Goal: Task Accomplishment & Management: Use online tool/utility

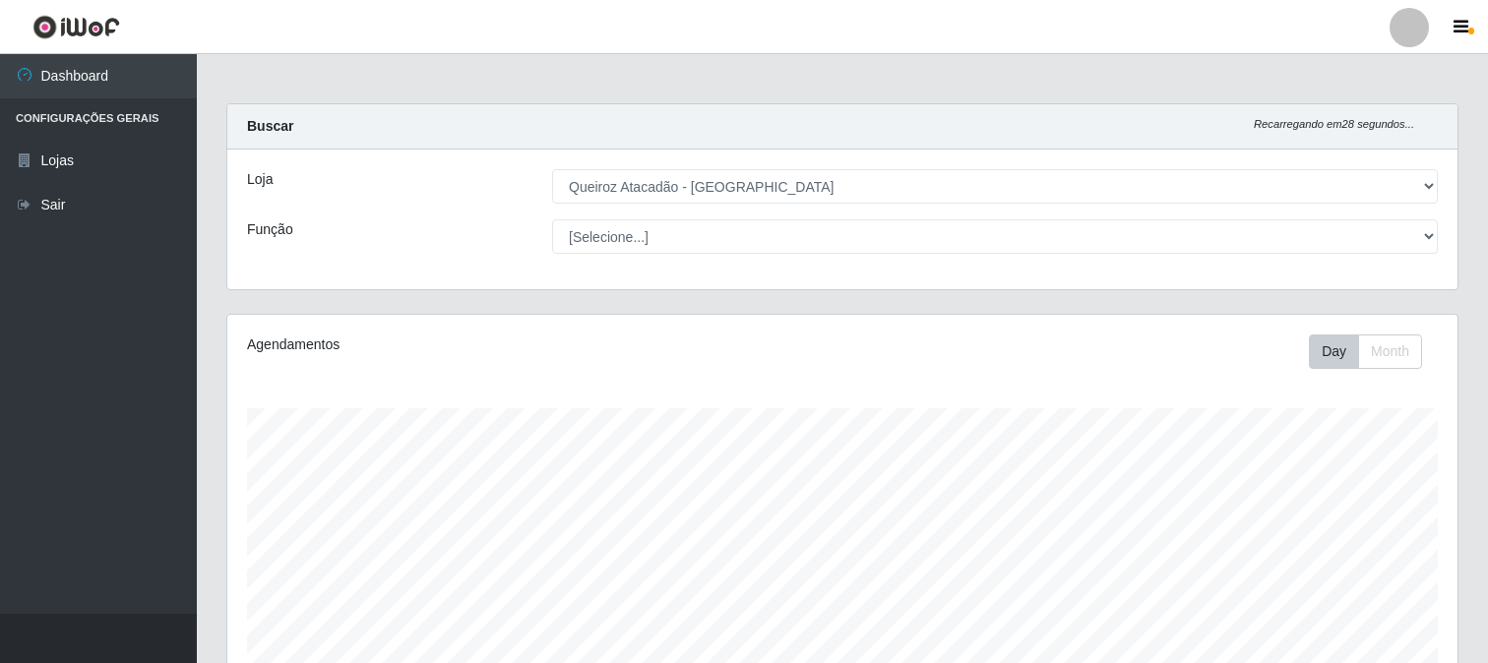
select select "464"
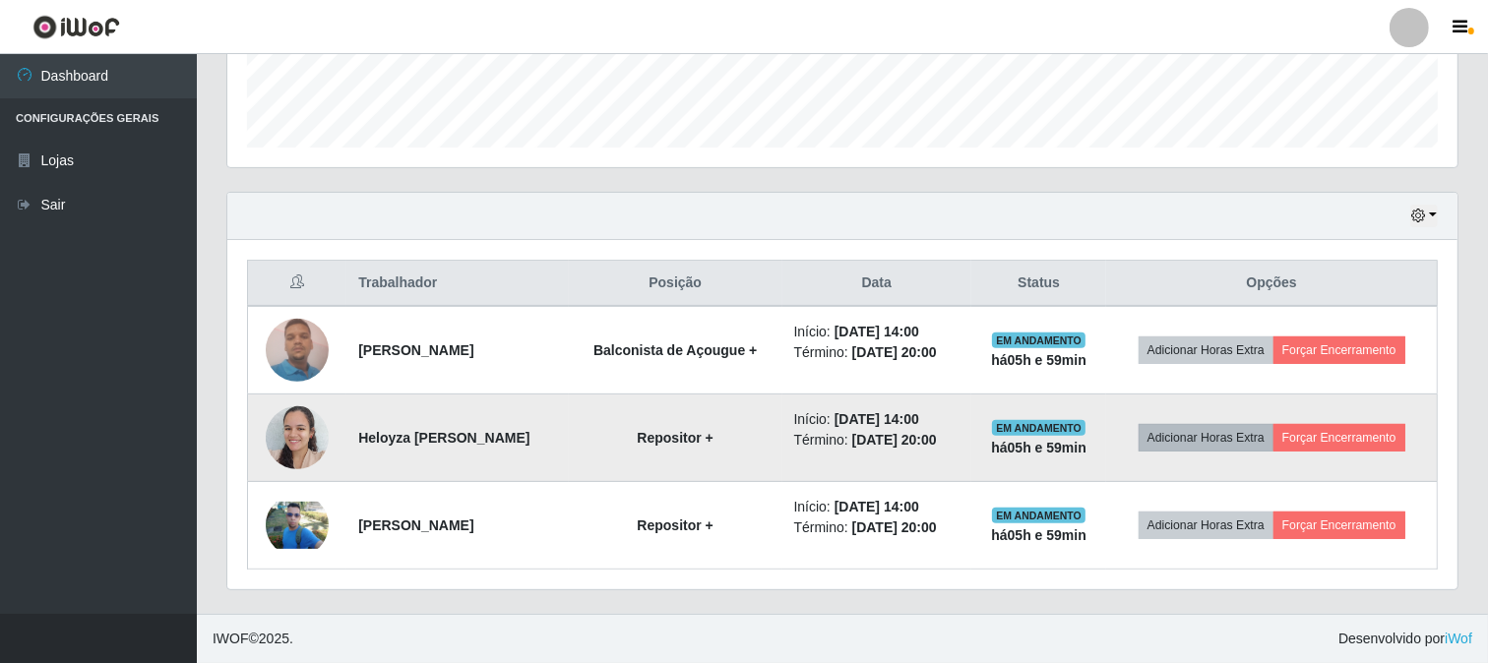
scroll to position [407, 1230]
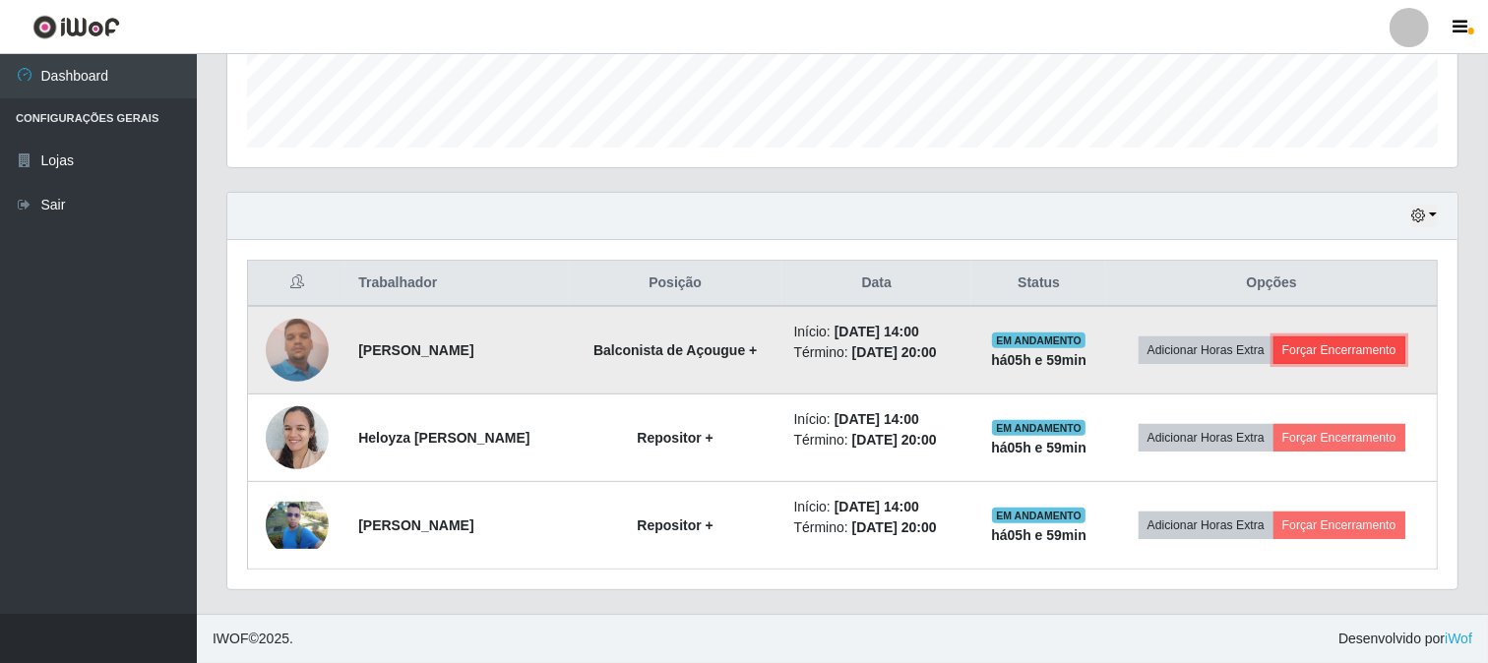
click at [1356, 356] on button "Forçar Encerramento" at bounding box center [1340, 351] width 132 height 28
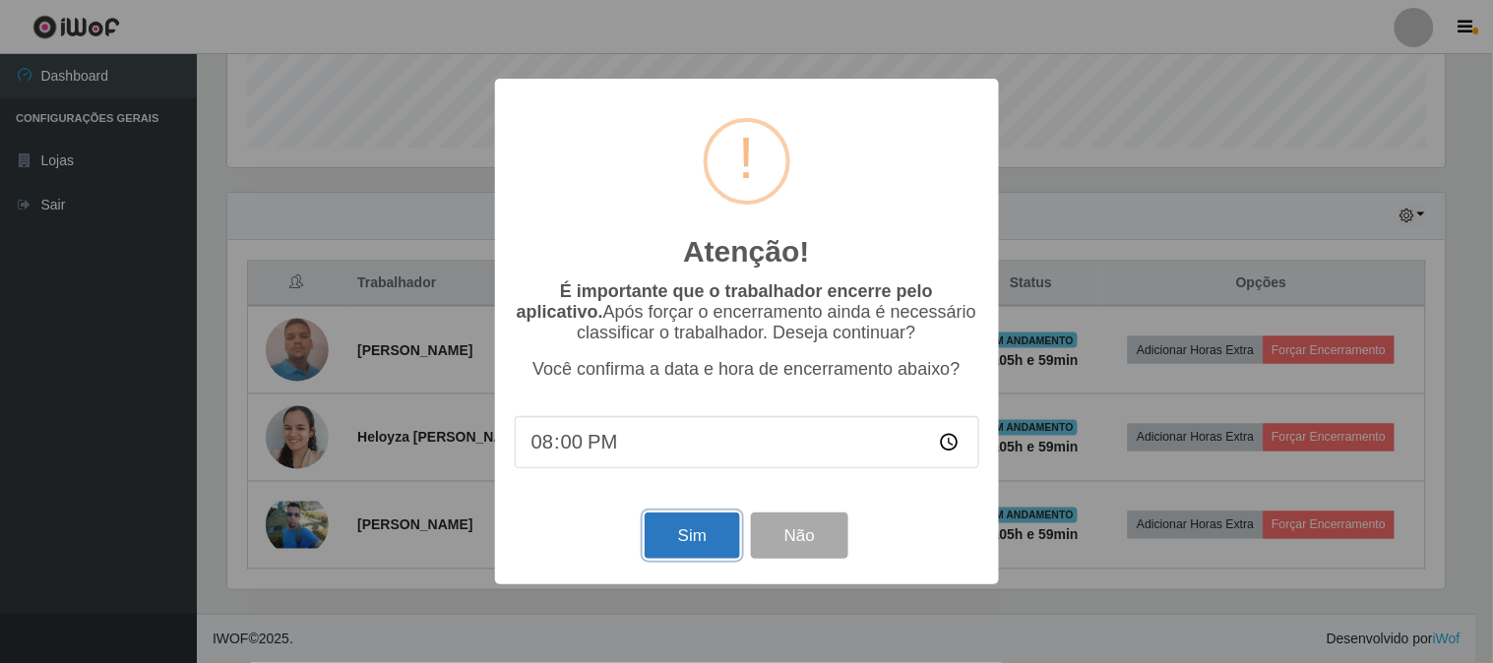
click at [701, 539] on button "Sim" at bounding box center [692, 536] width 95 height 46
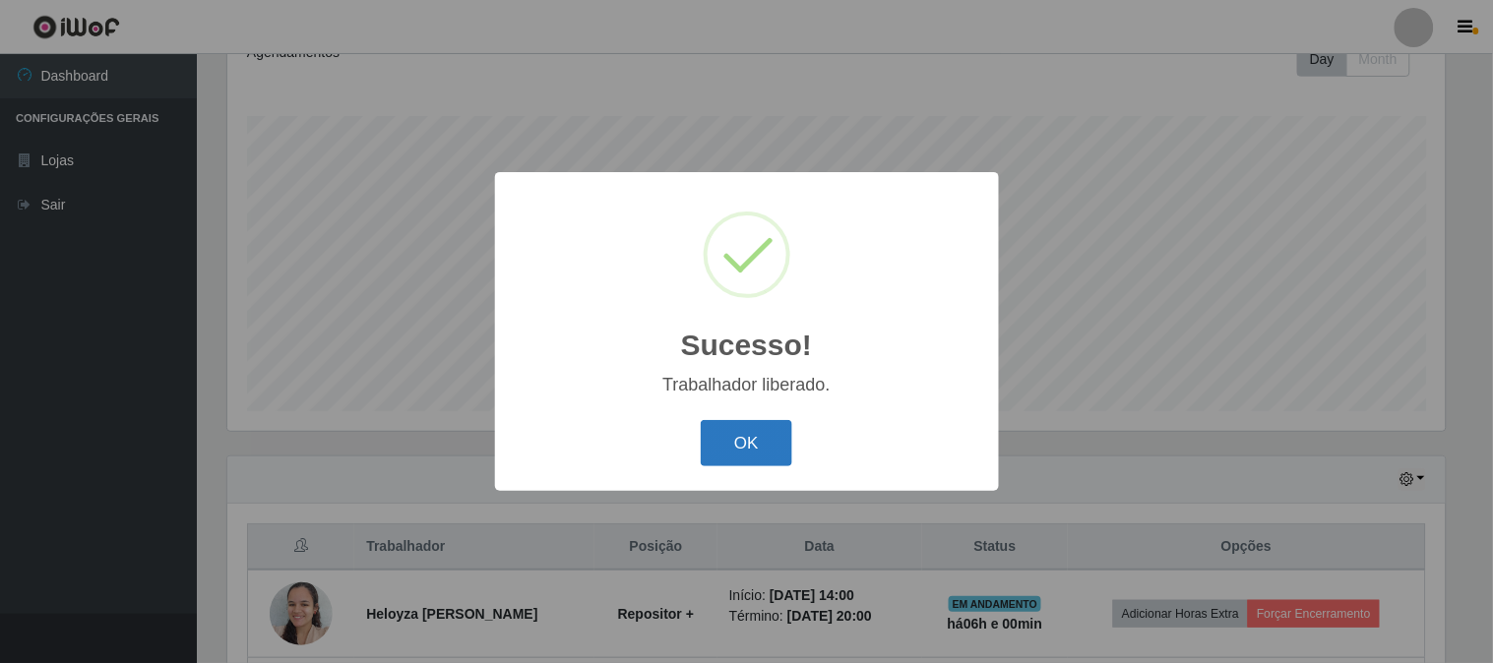
click at [736, 436] on button "OK" at bounding box center [747, 443] width 92 height 46
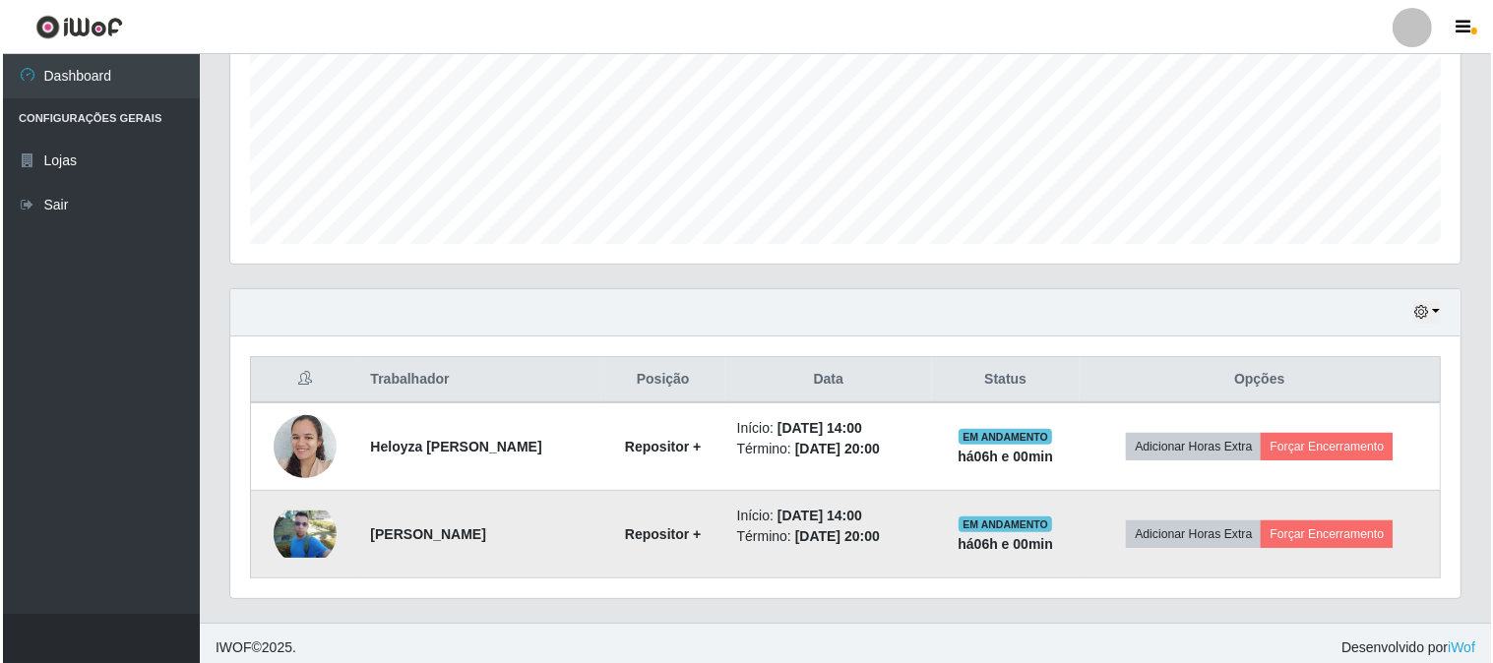
scroll to position [469, 0]
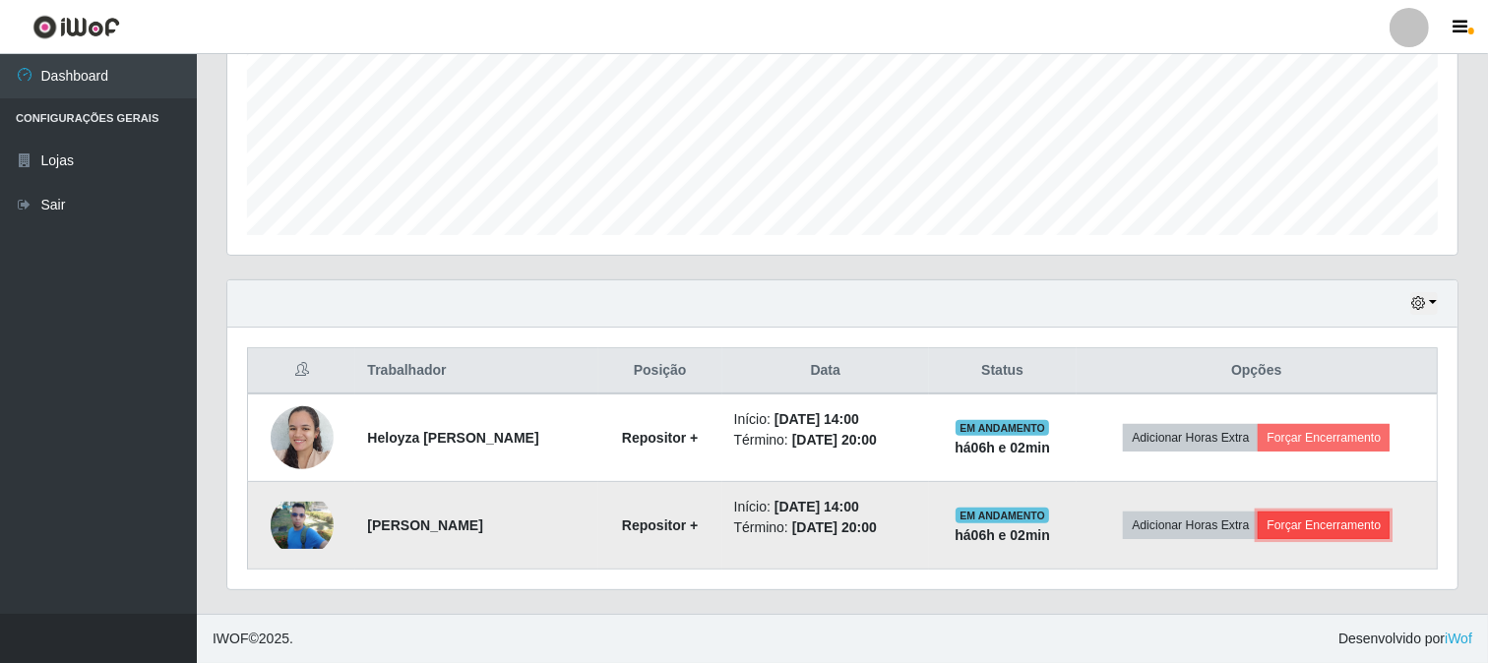
click at [1366, 527] on button "Forçar Encerramento" at bounding box center [1324, 526] width 132 height 28
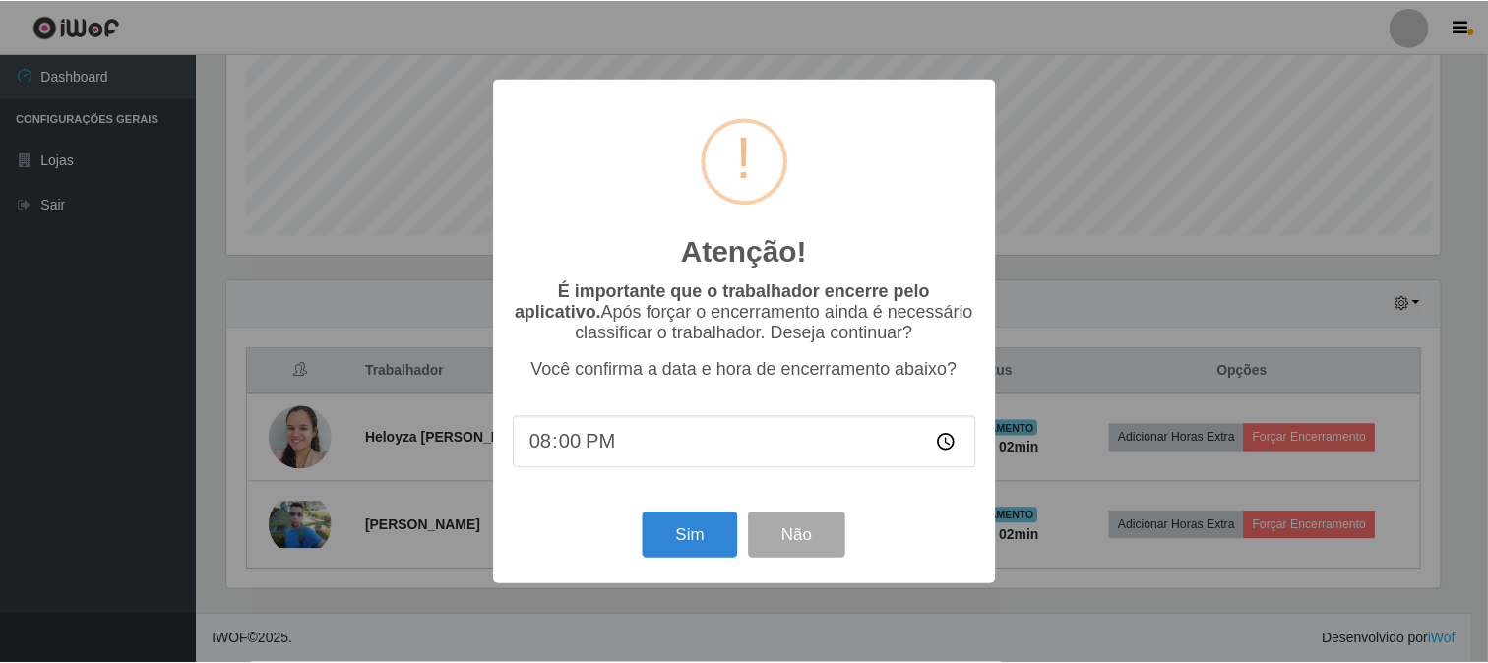
scroll to position [407, 1218]
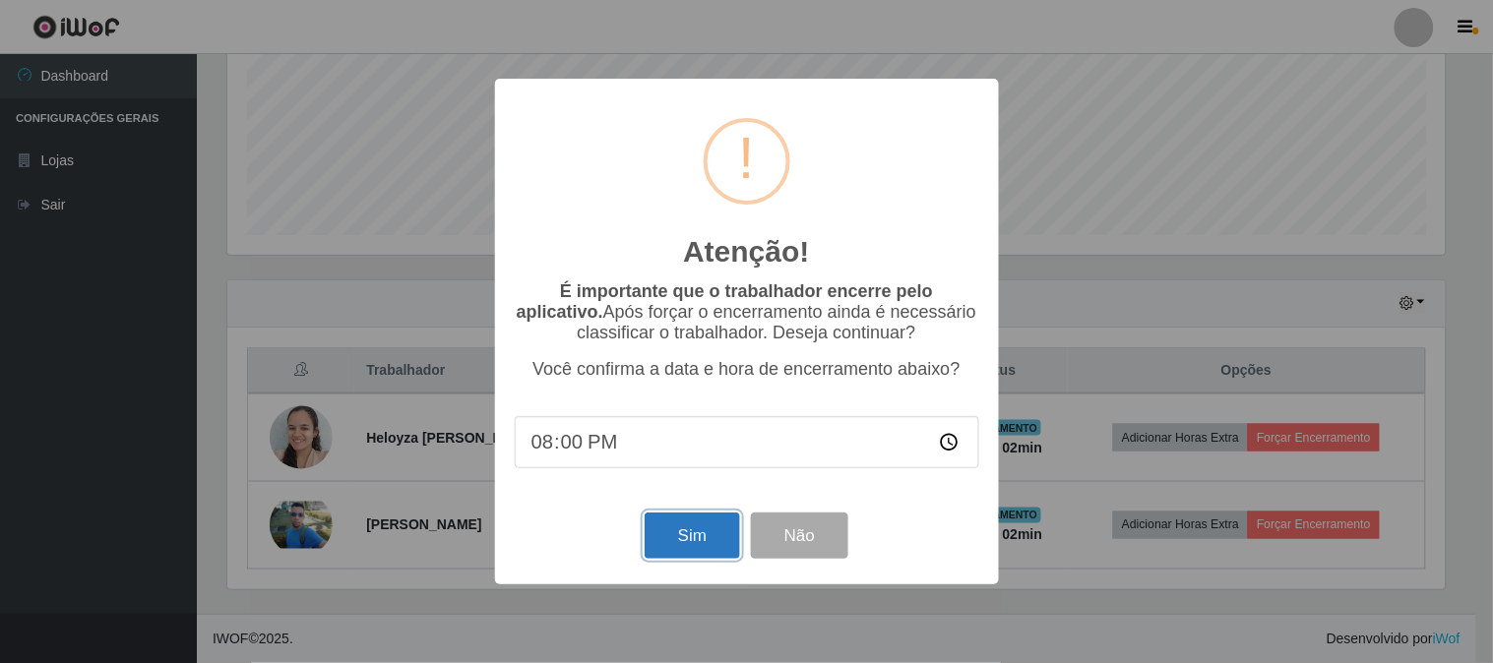
click at [707, 527] on button "Sim" at bounding box center [692, 536] width 95 height 46
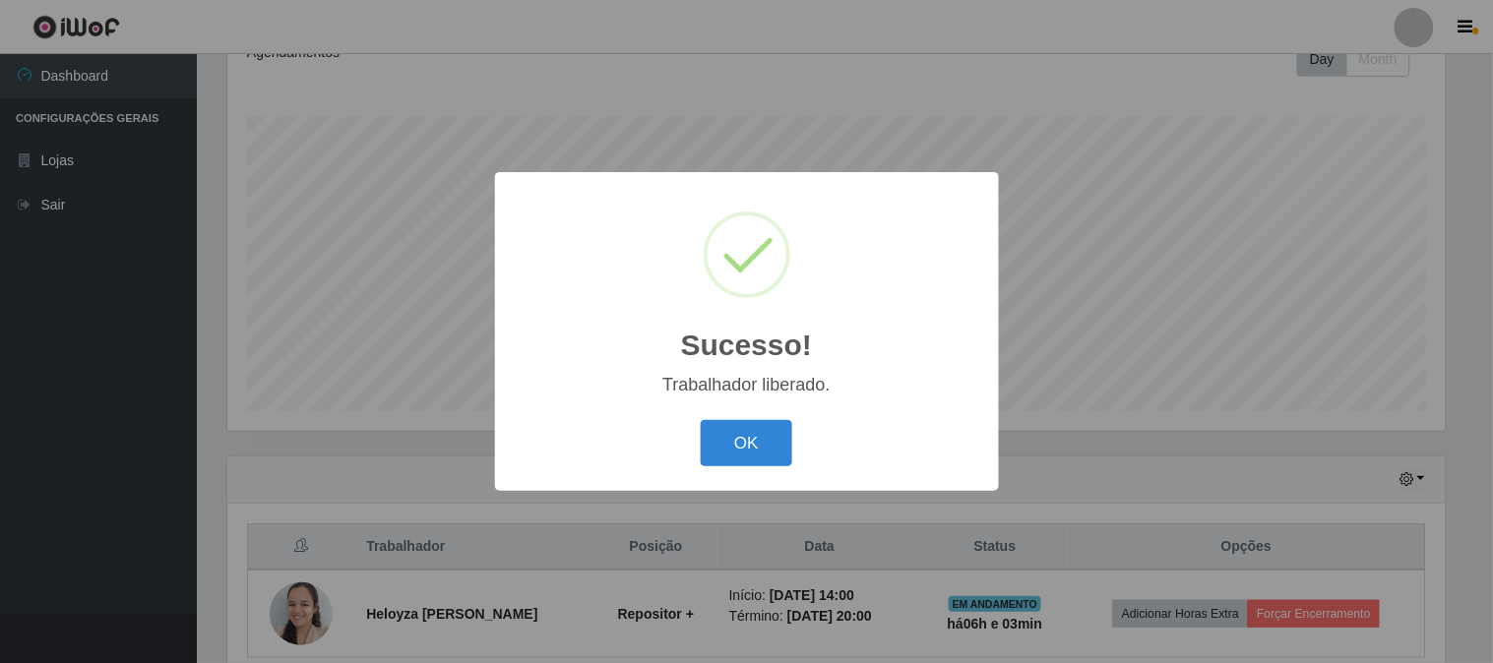
click at [701, 420] on button "OK" at bounding box center [747, 443] width 92 height 46
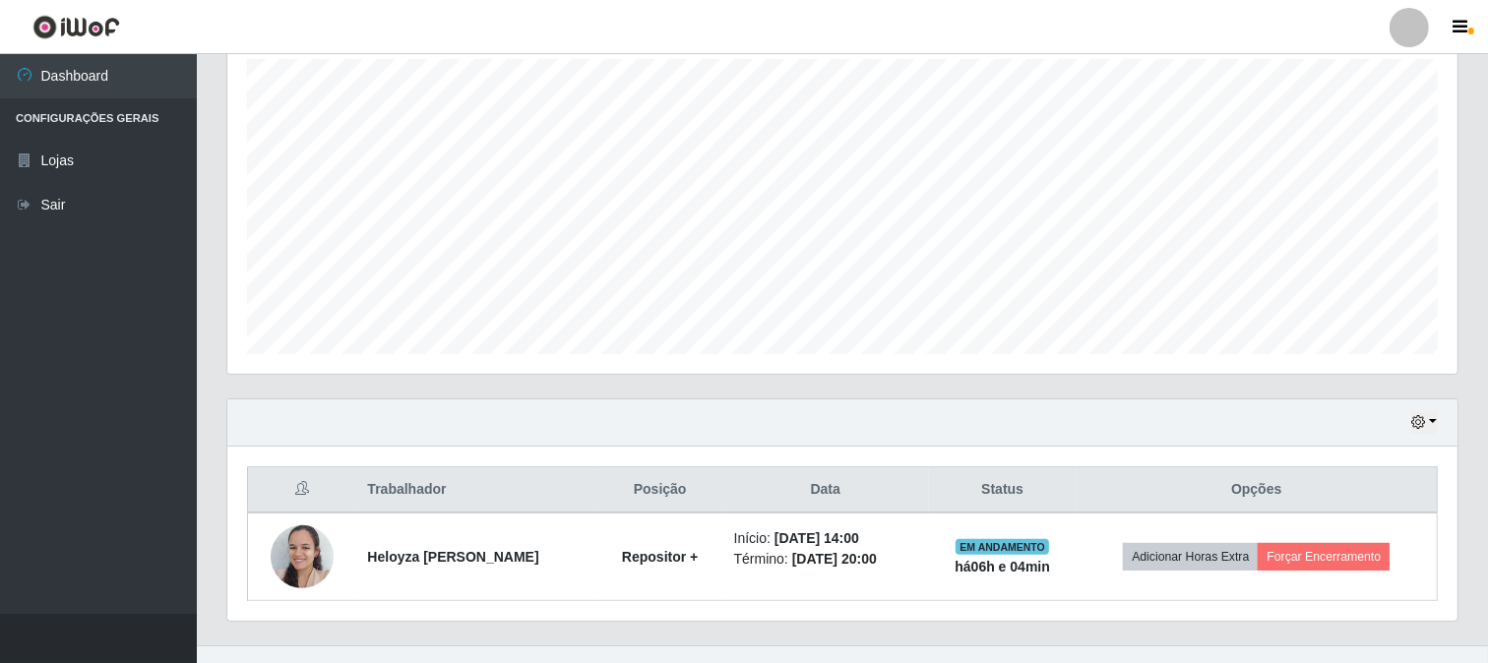
scroll to position [380, 0]
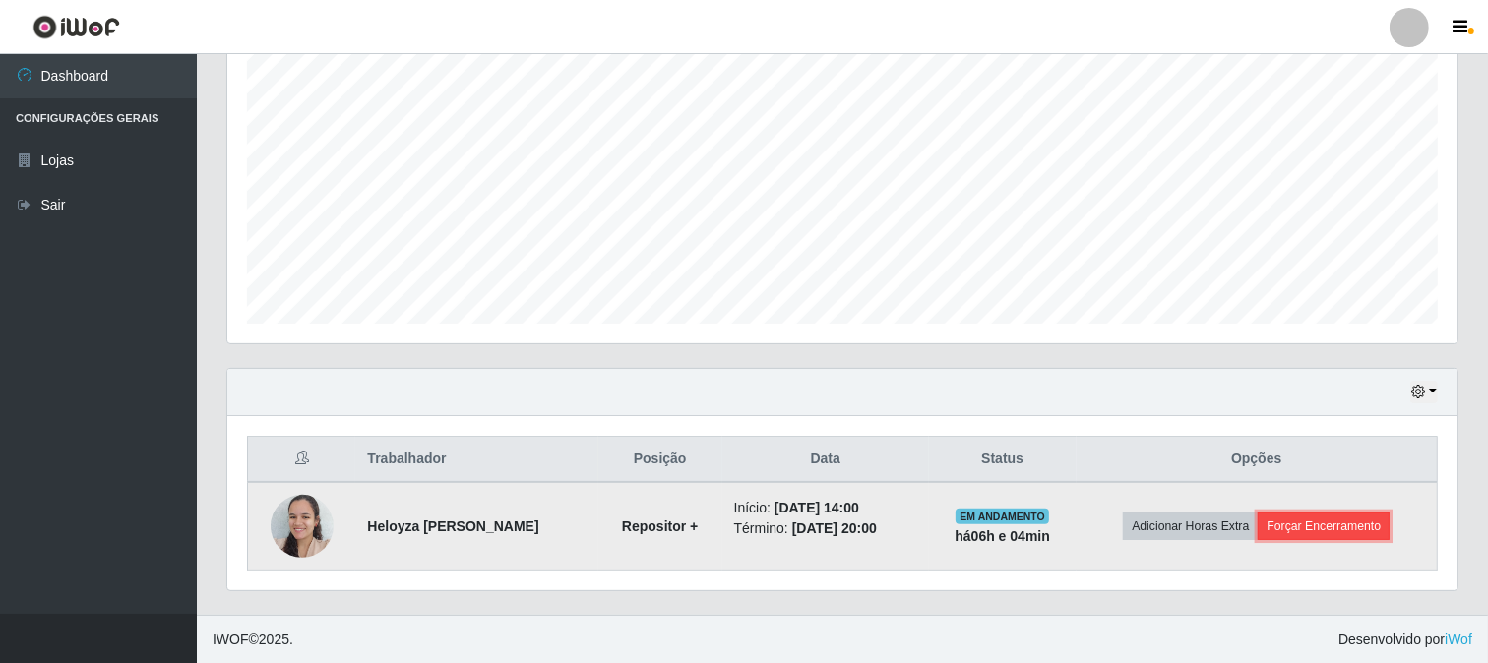
click at [1390, 534] on button "Forçar Encerramento" at bounding box center [1324, 527] width 132 height 28
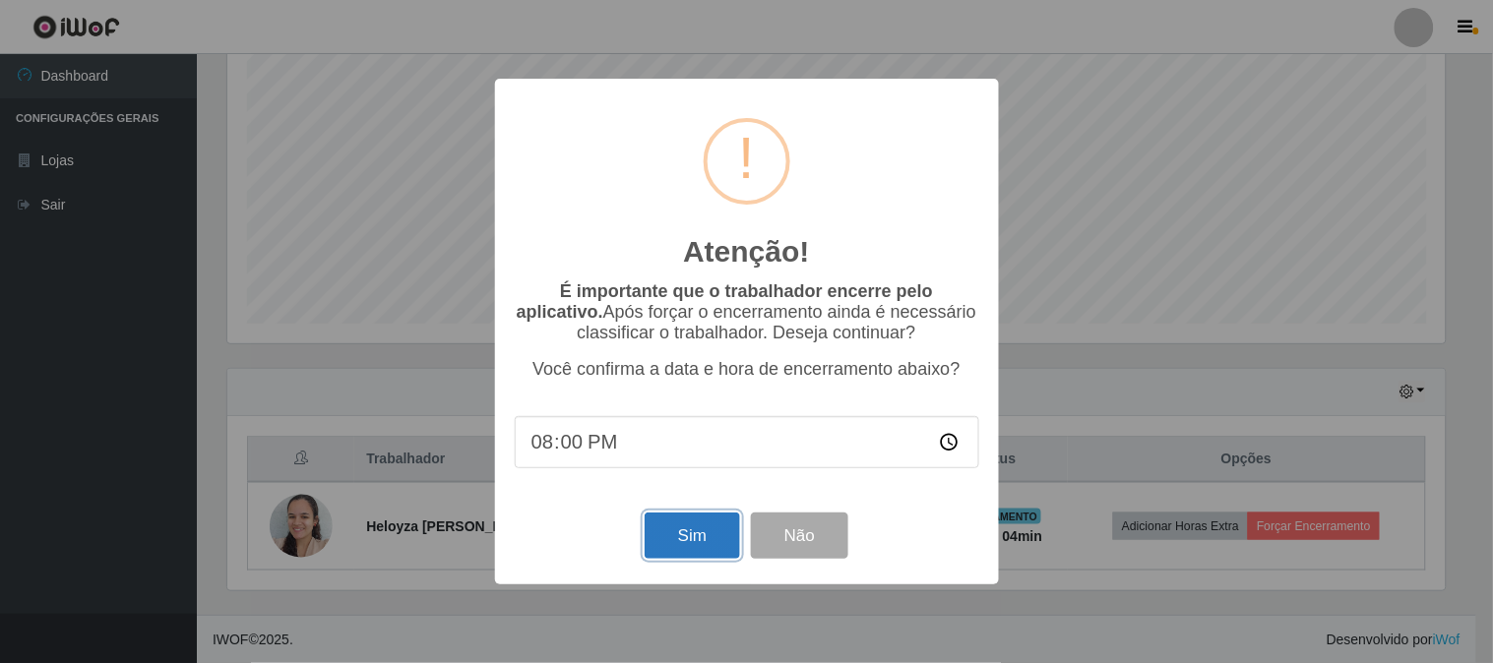
click at [665, 526] on button "Sim" at bounding box center [692, 536] width 95 height 46
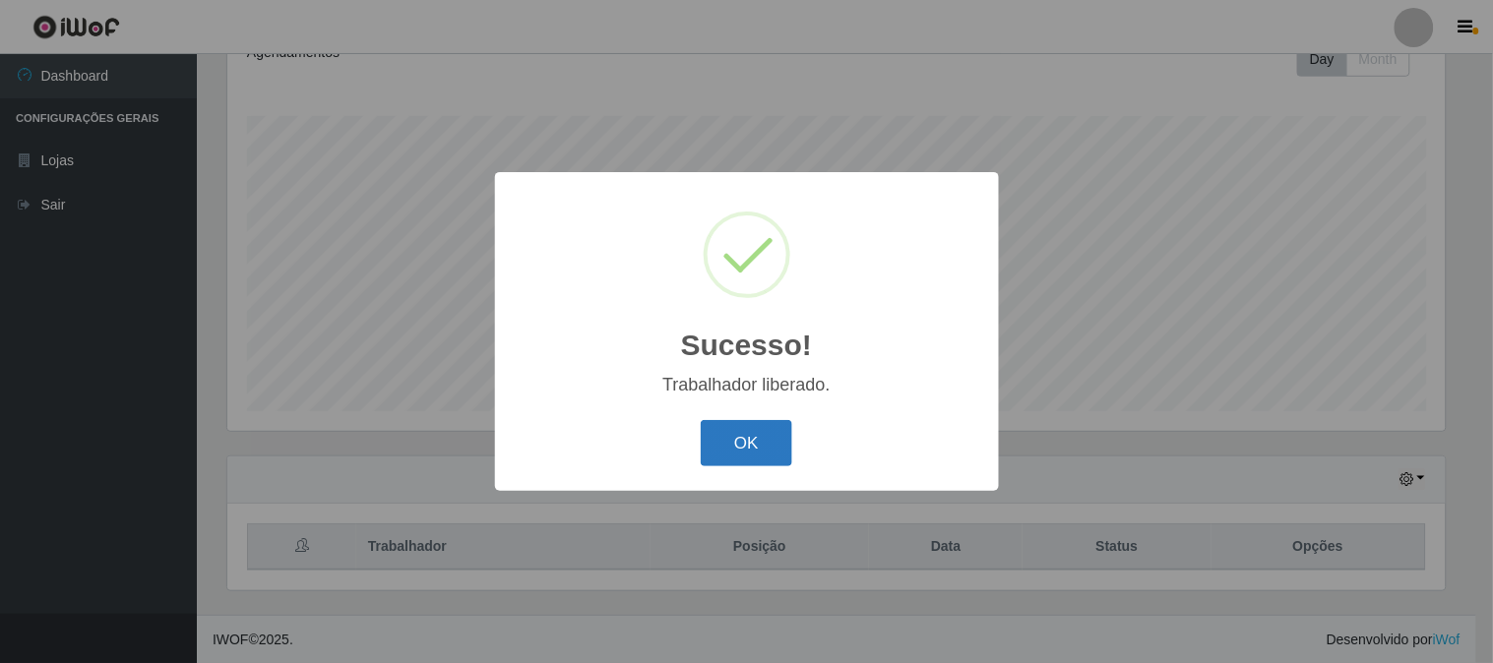
click at [719, 466] on button "OK" at bounding box center [747, 443] width 92 height 46
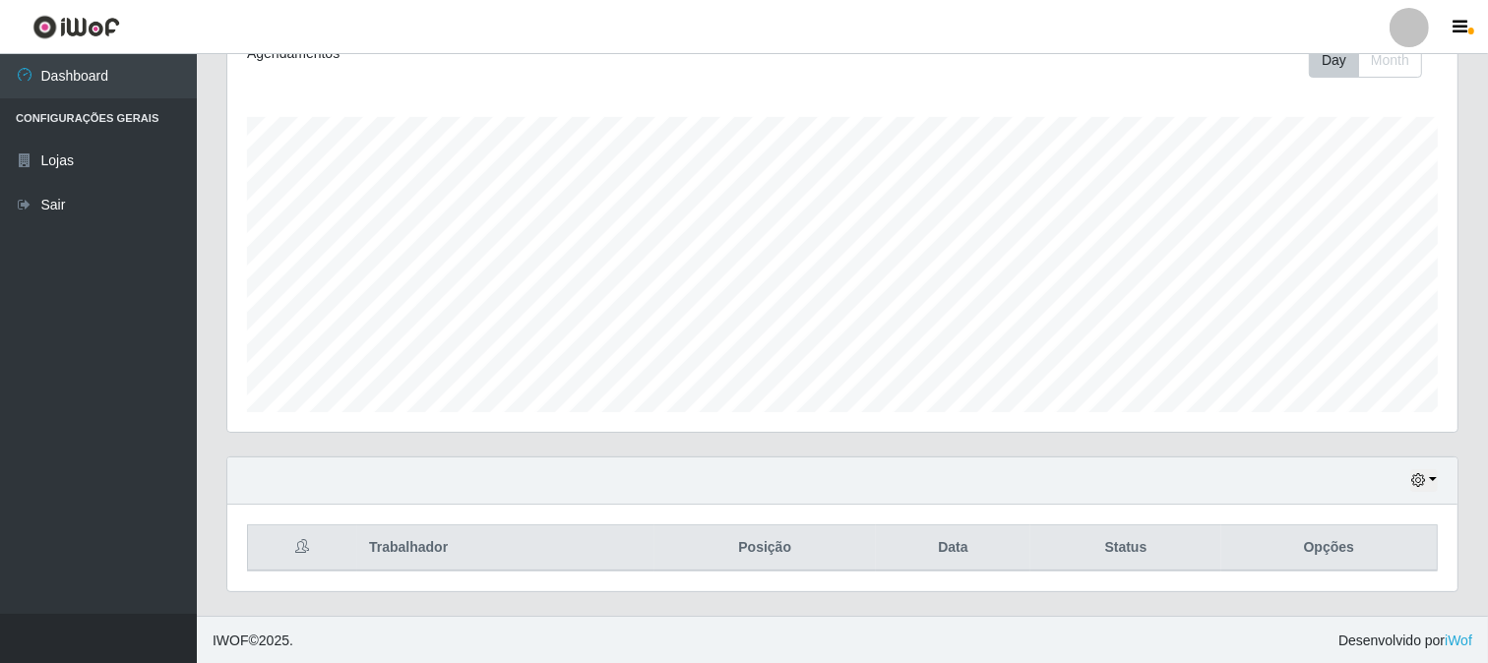
scroll to position [292, 0]
drag, startPoint x: 1193, startPoint y: 93, endPoint x: 1211, endPoint y: 85, distance: 19.4
click at [1193, 93] on div "Agendamentos Day Month 05/08 Agendamentos 59.02" at bounding box center [842, 227] width 1230 height 408
